Goal: Navigation & Orientation: Find specific page/section

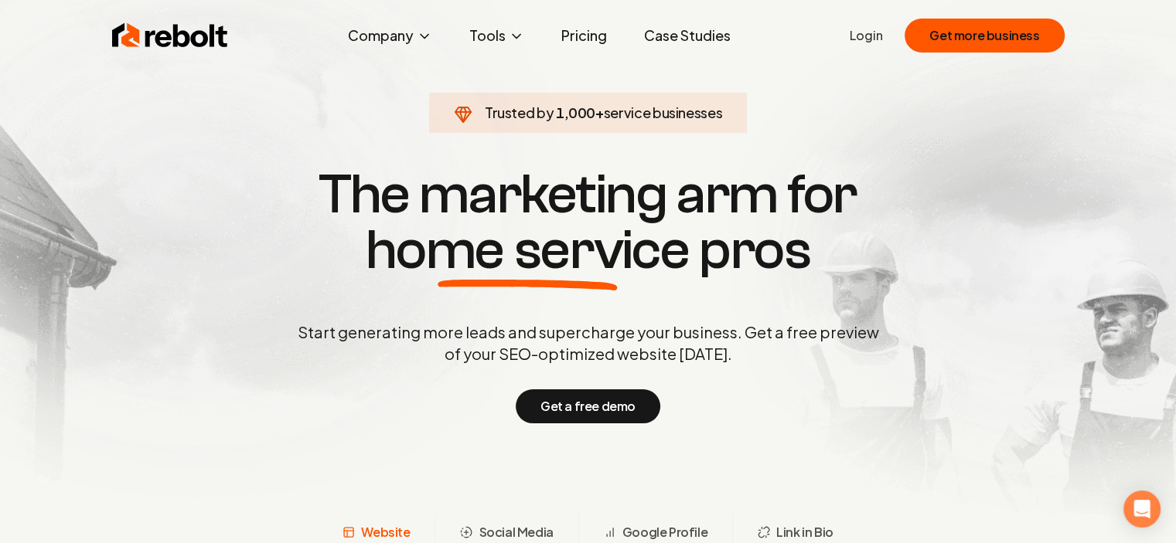
click at [872, 52] on ul "Login Get more business" at bounding box center [956, 36] width 214 height 34
click at [874, 40] on link "Login" at bounding box center [865, 35] width 33 height 19
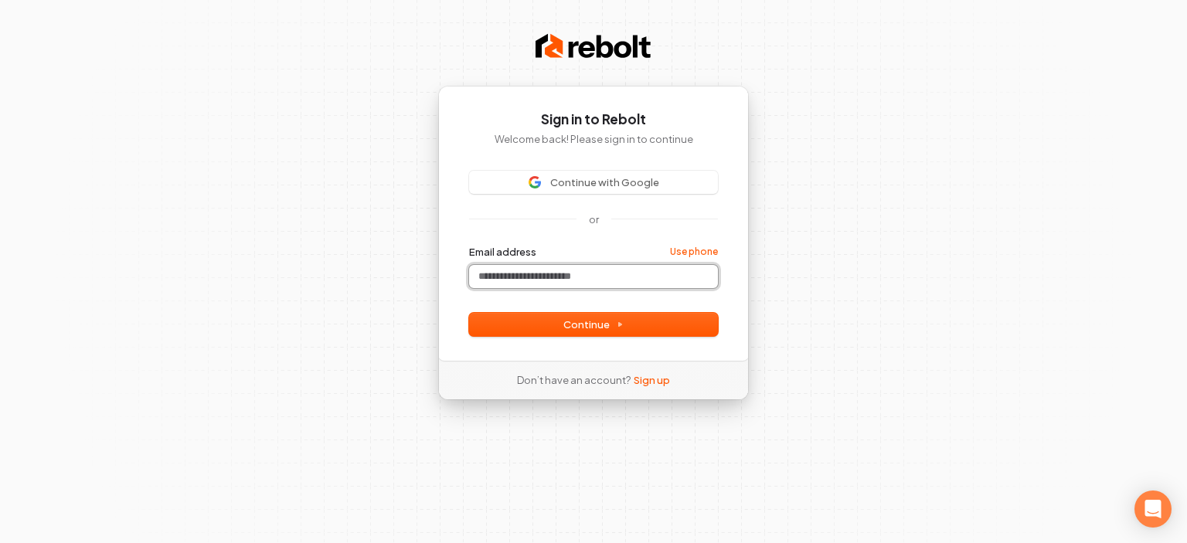
click at [590, 283] on input "Email address" at bounding box center [593, 276] width 249 height 23
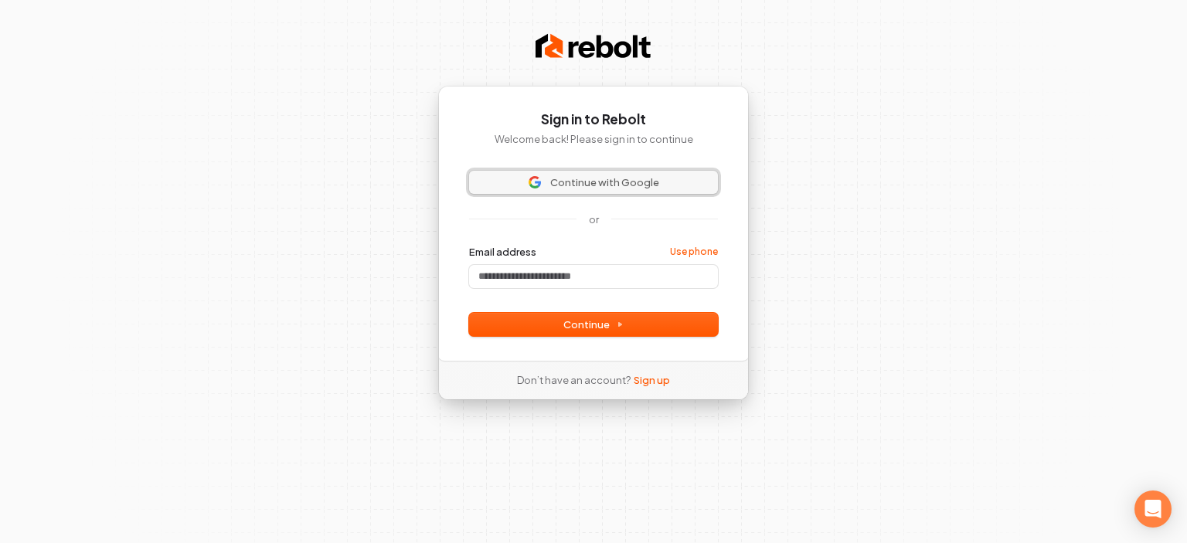
click at [577, 188] on span "Continue with Google" at bounding box center [604, 182] width 109 height 14
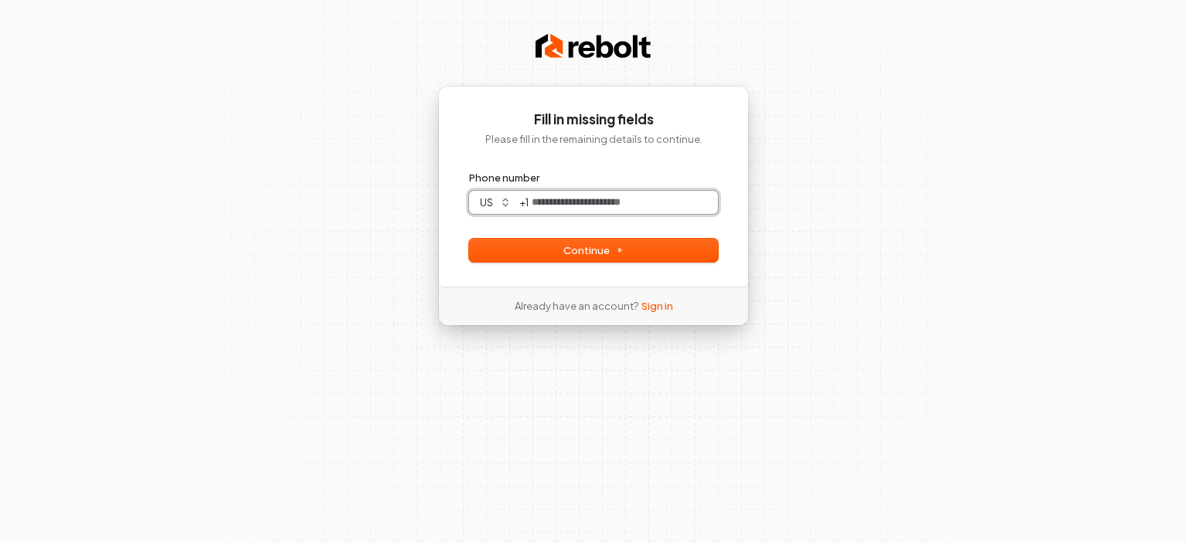
click at [635, 201] on input "Phone number" at bounding box center [623, 202] width 189 height 23
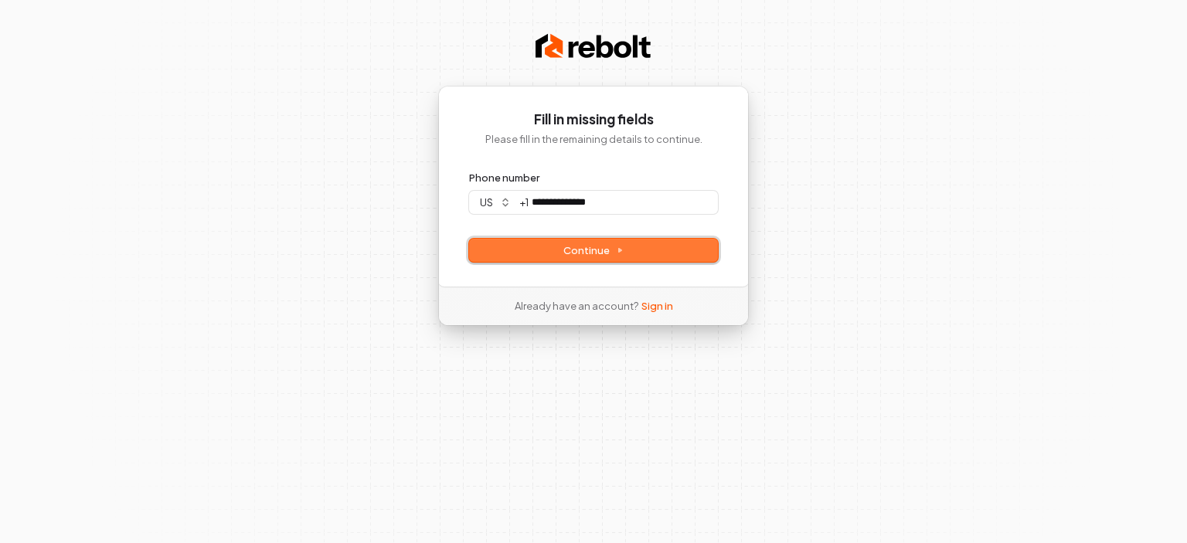
click at [625, 256] on button "Continue" at bounding box center [593, 250] width 249 height 23
type input "**********"
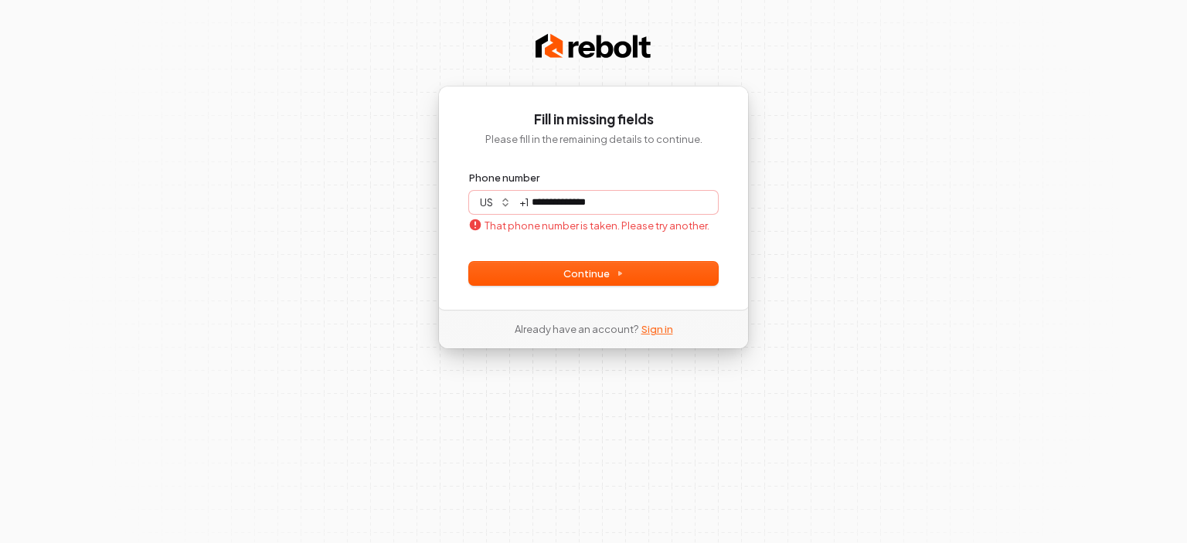
click at [655, 330] on link "Sign in" at bounding box center [658, 329] width 32 height 14
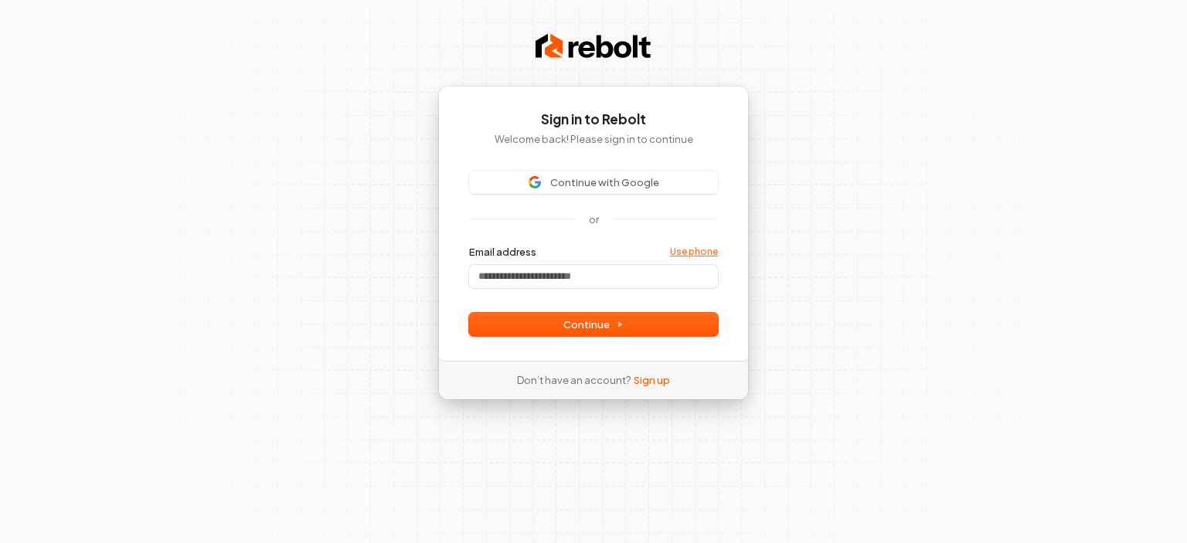
click at [689, 251] on link "Use phone" at bounding box center [694, 252] width 48 height 12
click at [599, 311] on form "**********" at bounding box center [593, 290] width 249 height 91
click at [601, 322] on span "Continue" at bounding box center [593, 325] width 60 height 14
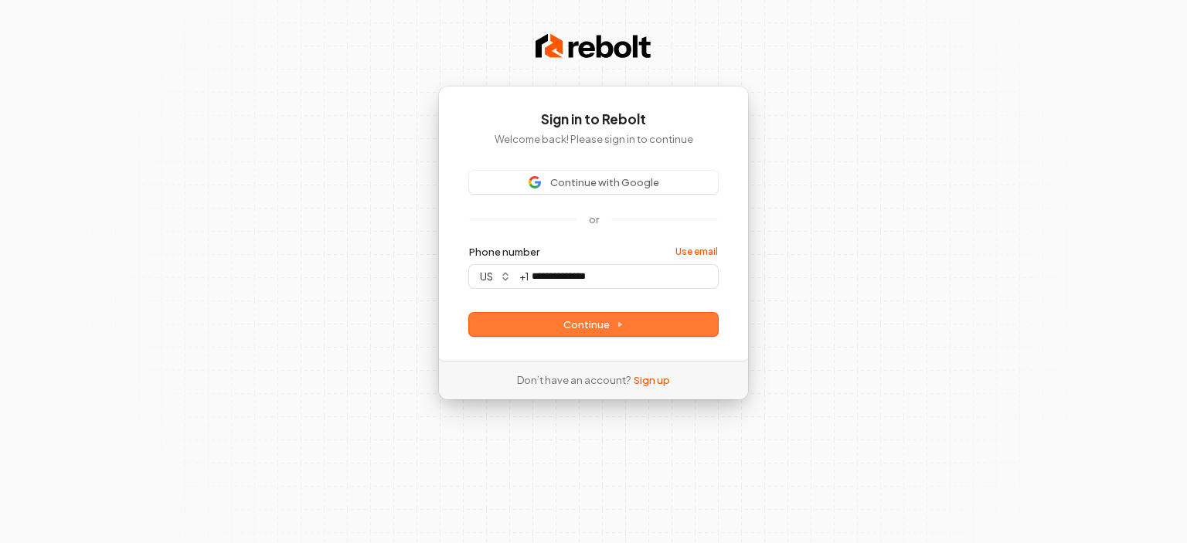
type input "**********"
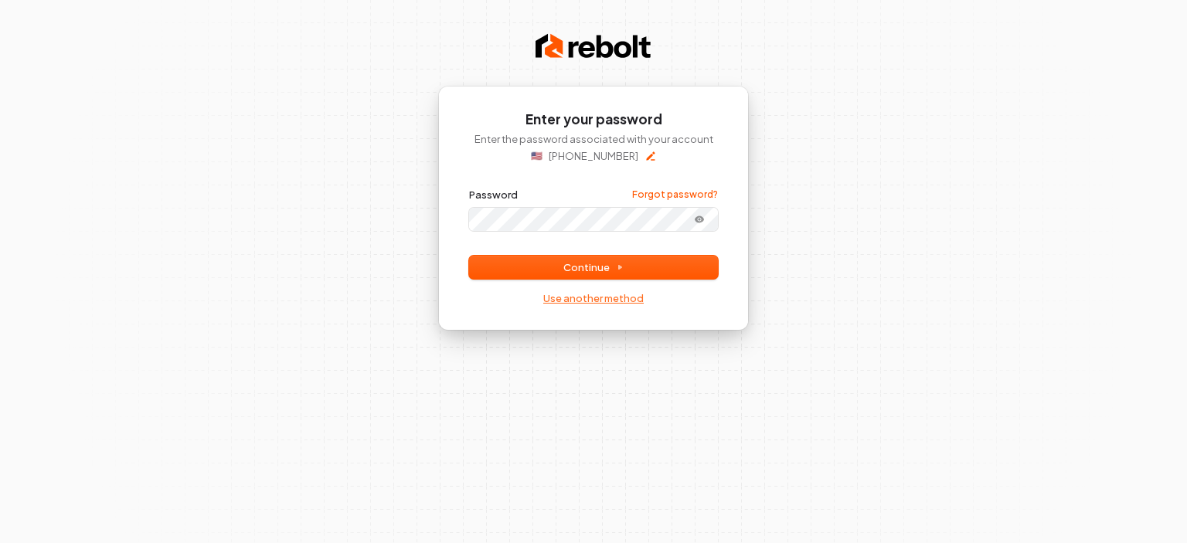
click at [611, 297] on link "Use another method" at bounding box center [593, 298] width 100 height 14
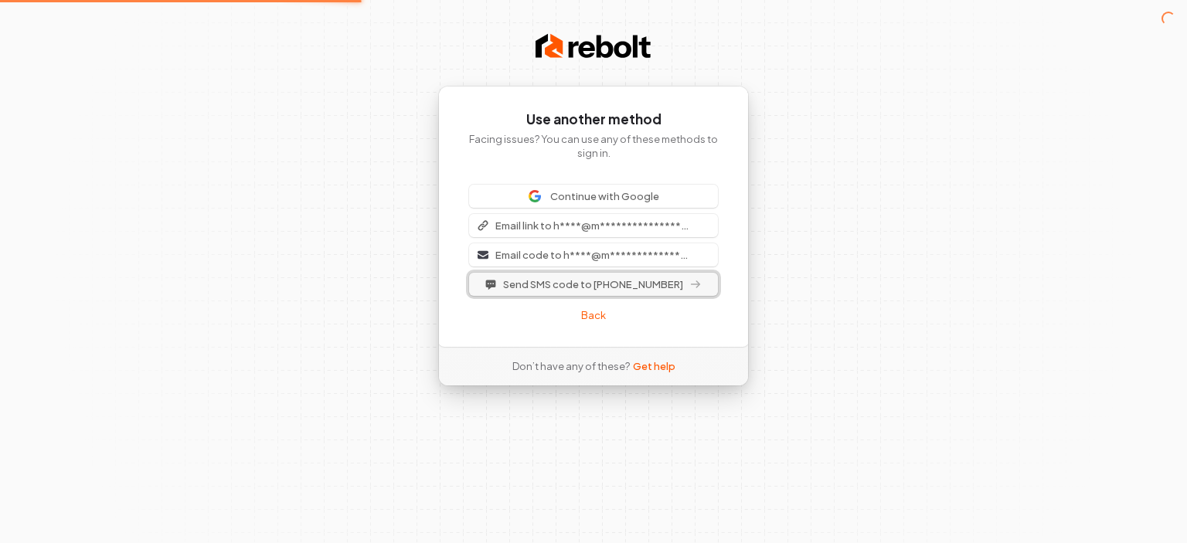
click at [631, 285] on span "Send SMS code to +1 (224) 600-1516" at bounding box center [593, 284] width 180 height 14
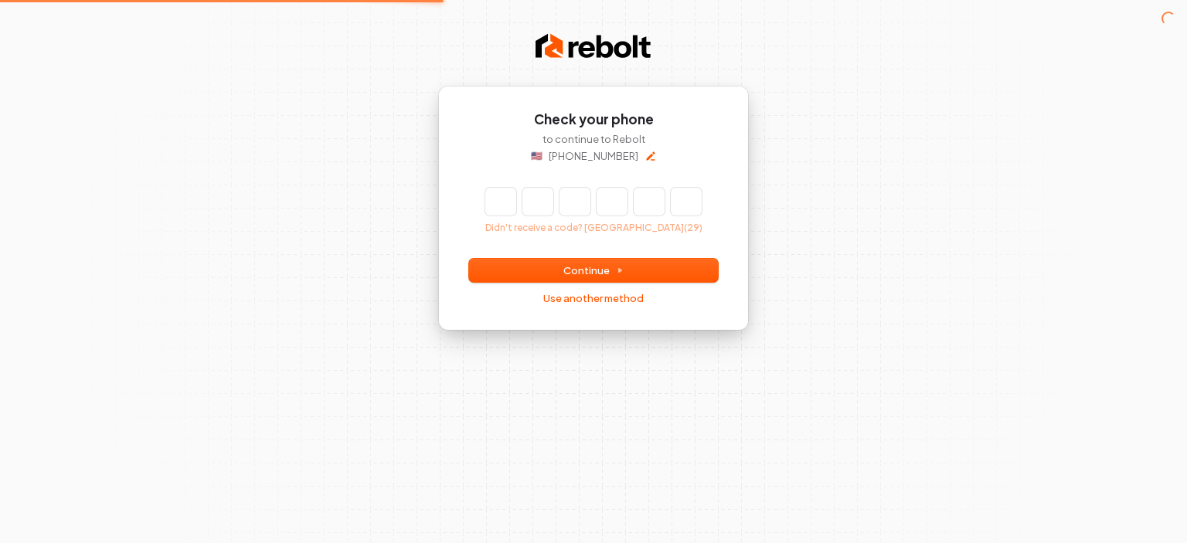
click at [500, 200] on input "Enter verification code" at bounding box center [593, 202] width 216 height 28
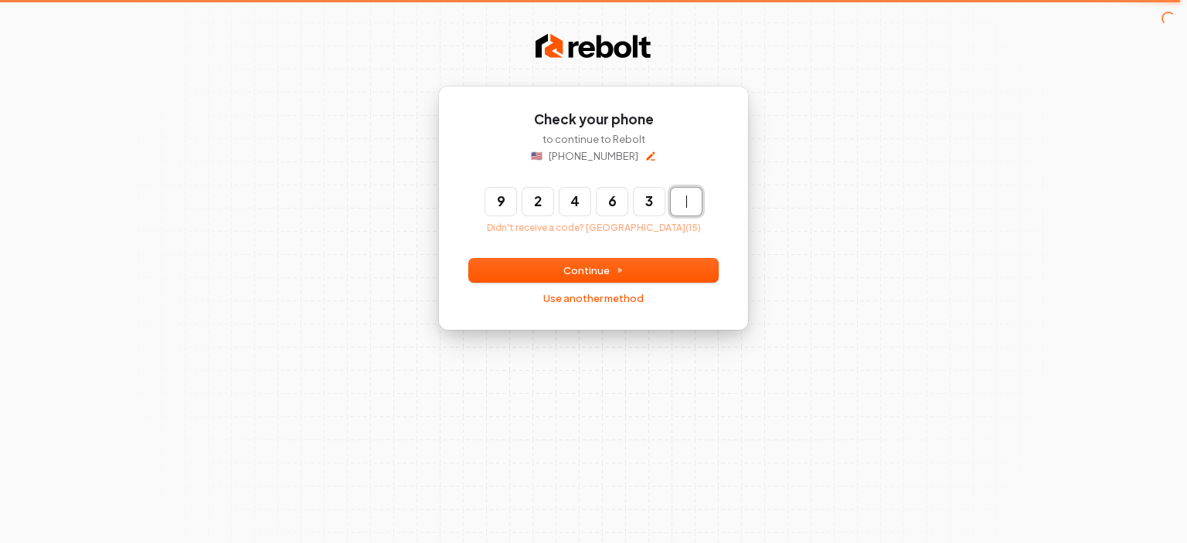
type input "******"
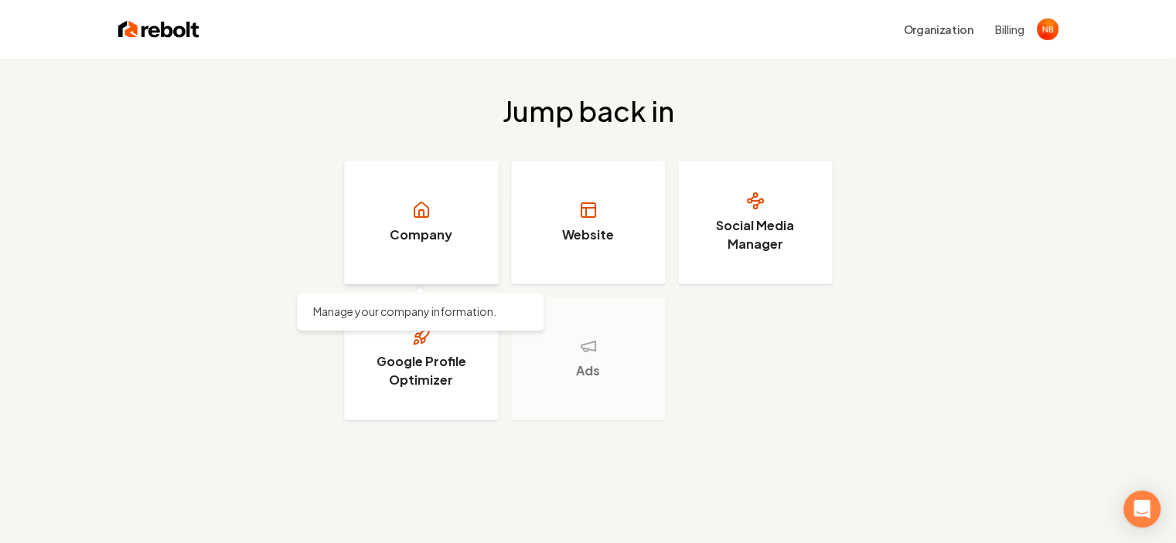
click at [444, 224] on link "Company" at bounding box center [421, 223] width 155 height 124
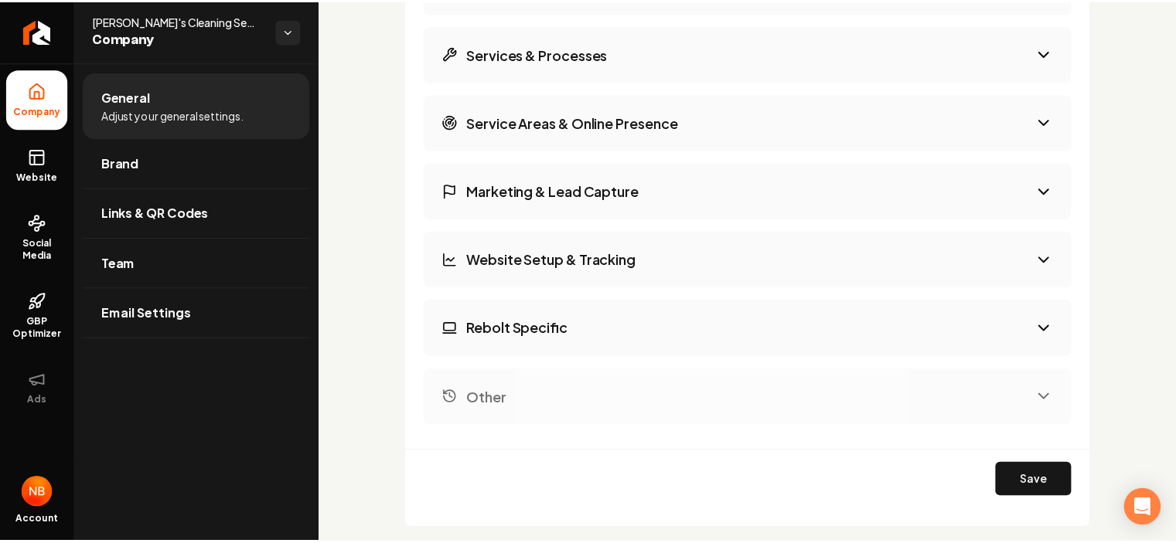
scroll to position [2369, 0]
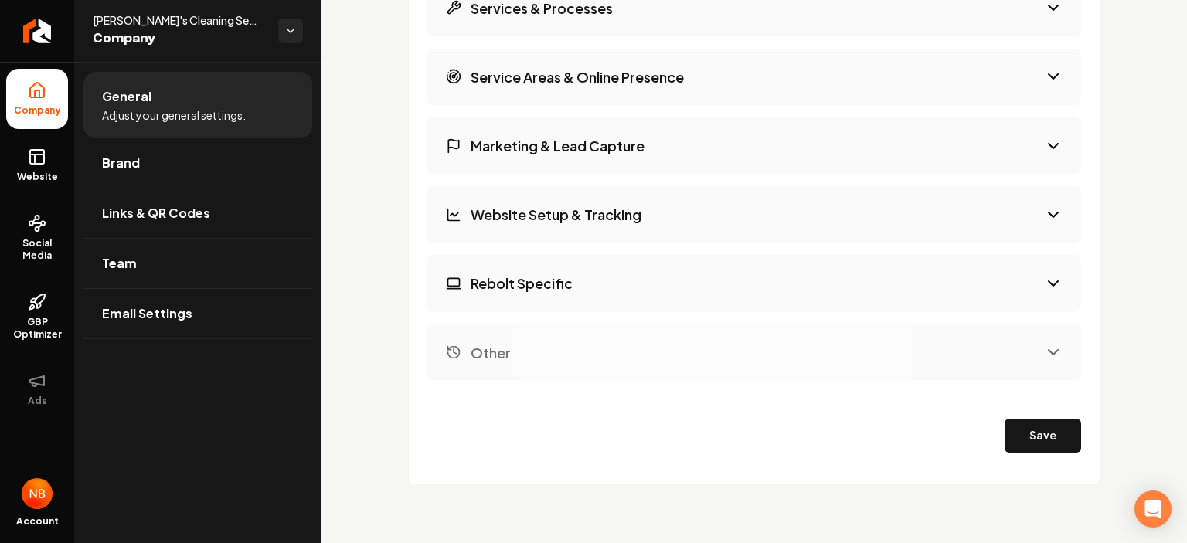
click at [40, 492] on img "Open user button" at bounding box center [37, 493] width 31 height 31
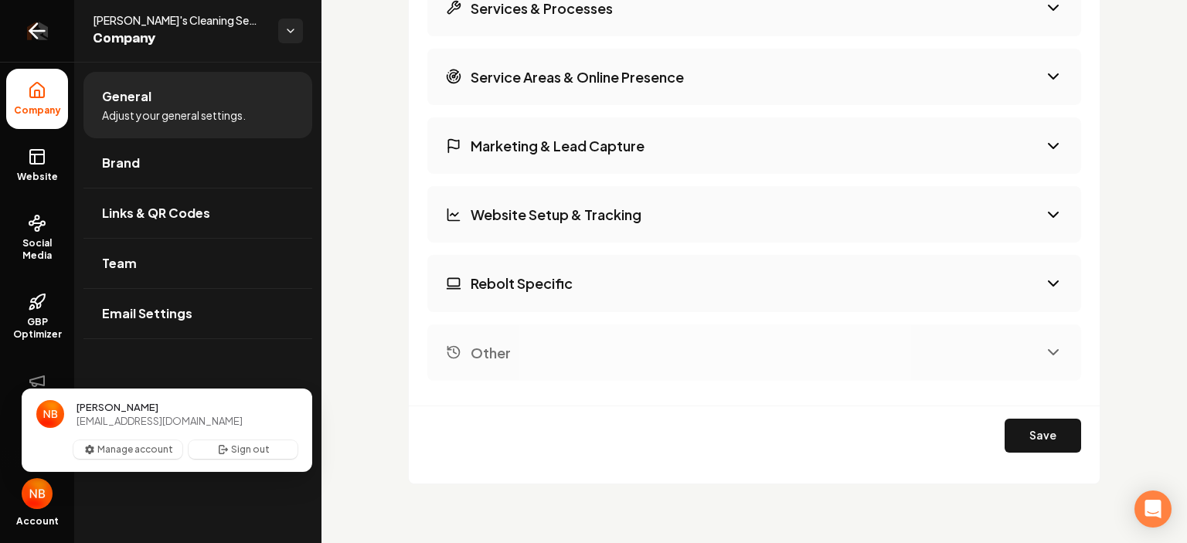
click at [29, 24] on icon "Return to dashboard" at bounding box center [37, 31] width 25 height 25
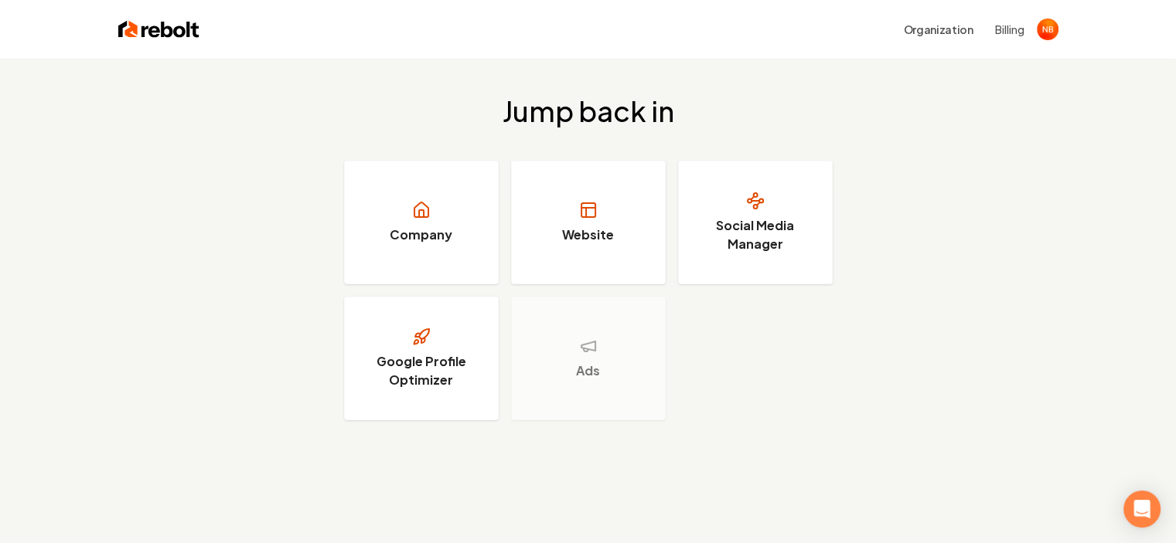
click at [1006, 25] on button "Billing" at bounding box center [1009, 29] width 29 height 15
